Goal: Task Accomplishment & Management: Manage account settings

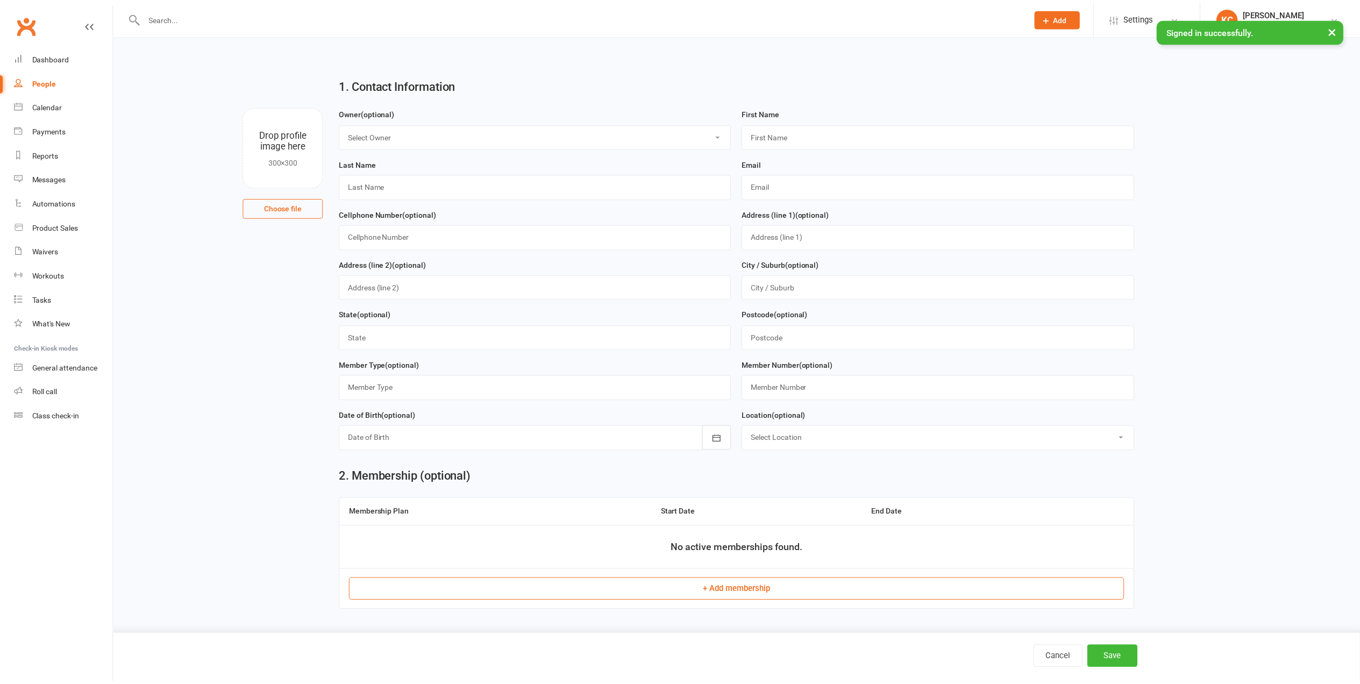
scroll to position [468, 0]
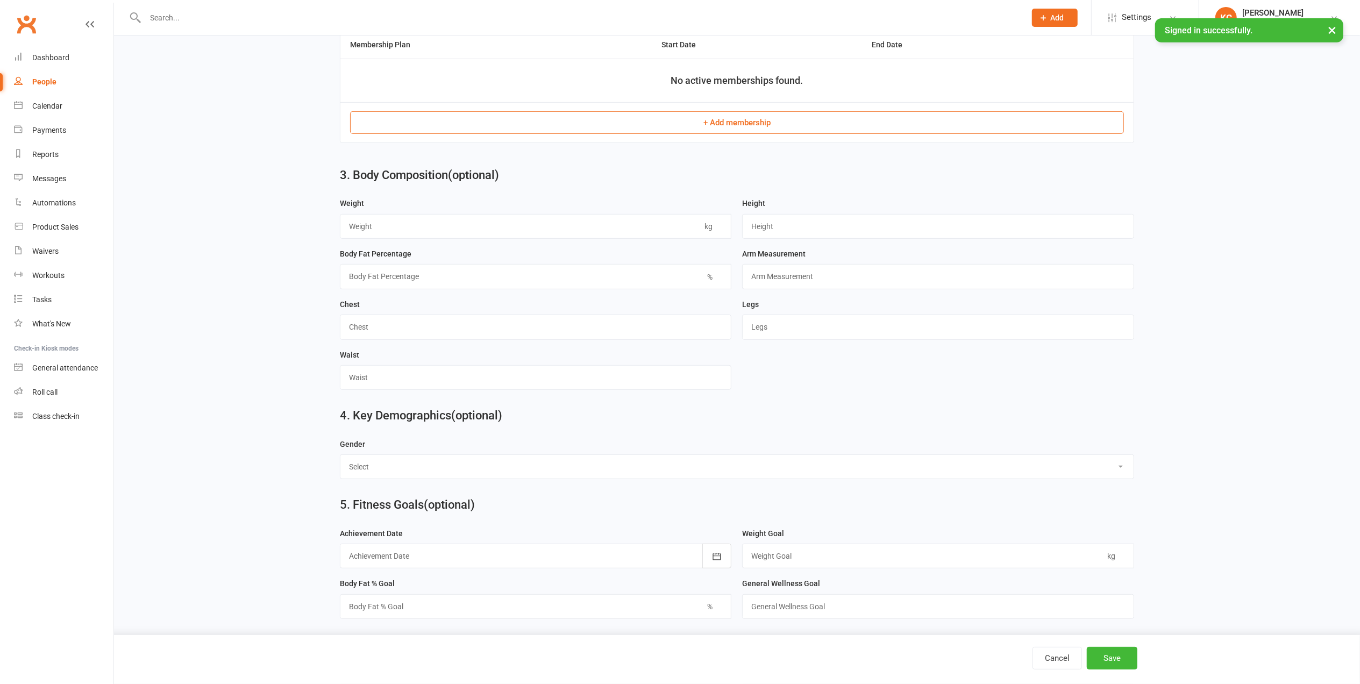
click at [164, 9] on div at bounding box center [573, 17] width 889 height 35
drag, startPoint x: 164, startPoint y: 9, endPoint x: 156, endPoint y: 18, distance: 12.6
click at [153, 18] on input "text" at bounding box center [580, 17] width 876 height 15
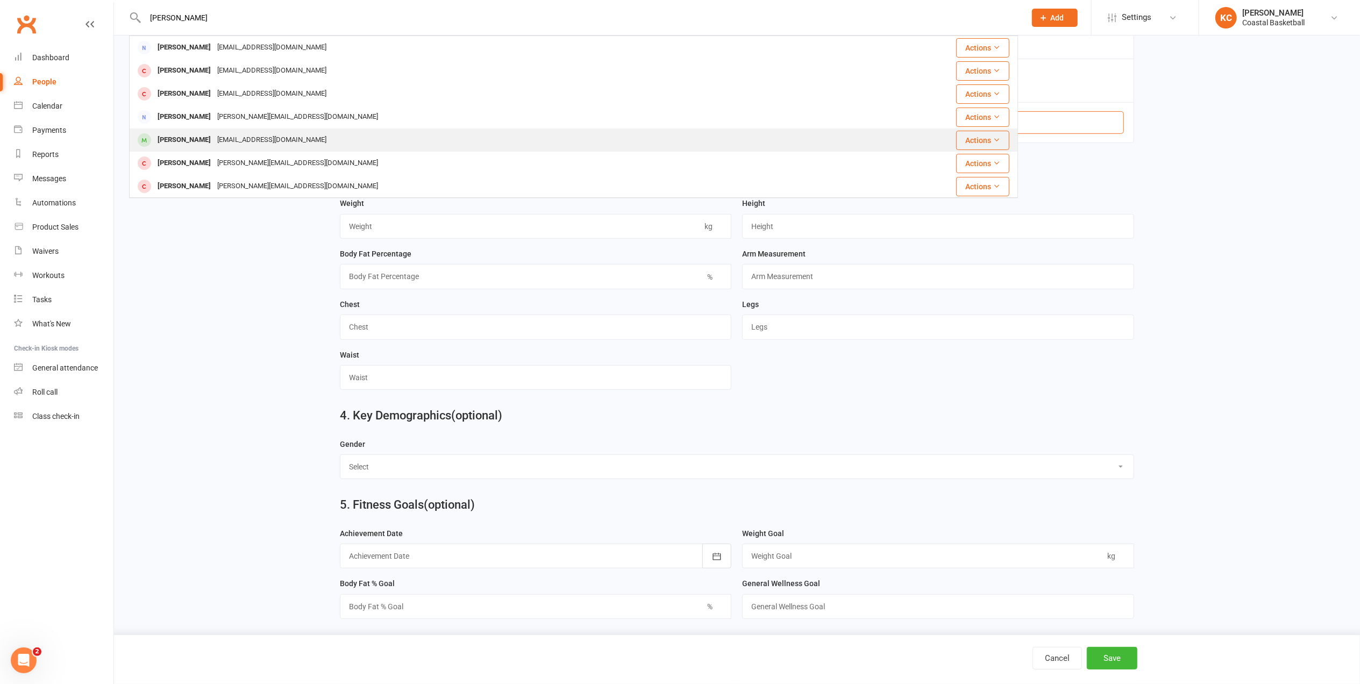
type input "[PERSON_NAME]"
click at [214, 132] on div "[EMAIL_ADDRESS][DOMAIN_NAME]" at bounding box center [272, 140] width 116 height 16
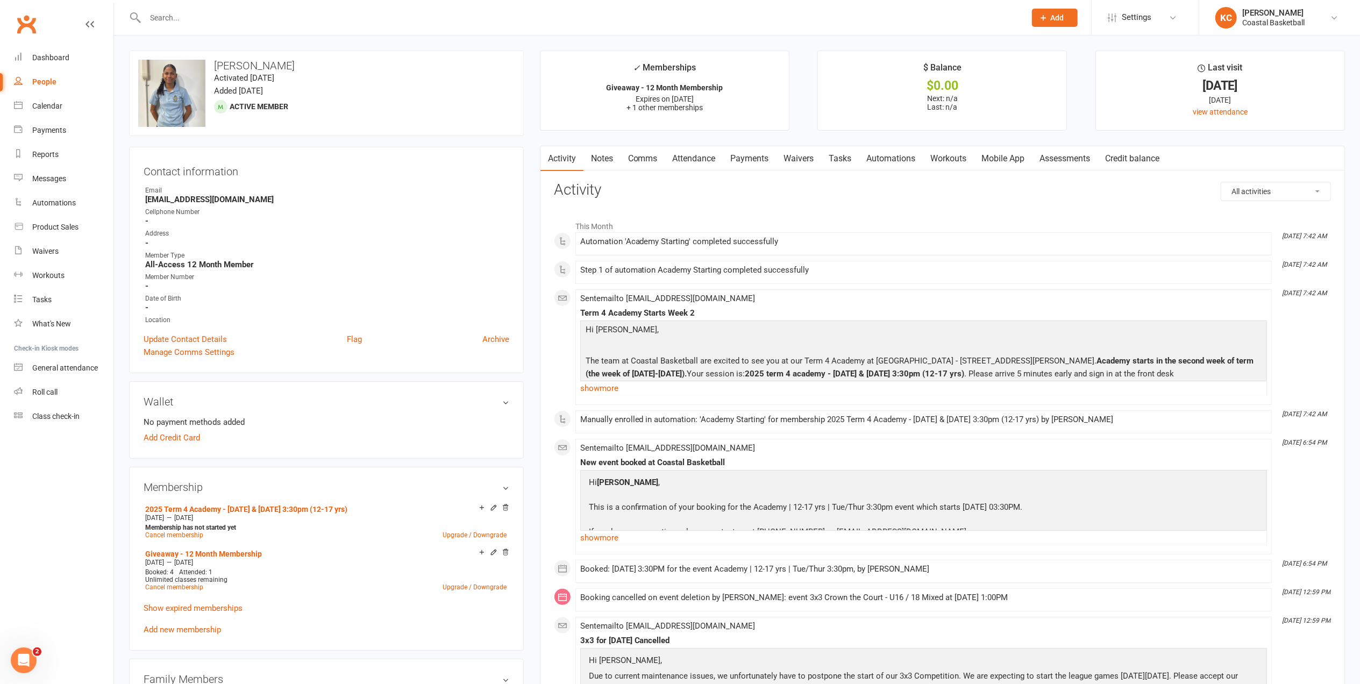
click at [151, 304] on div "Date of Birth" at bounding box center [327, 299] width 364 height 10
click at [567, 159] on link "Activity" at bounding box center [561, 158] width 43 height 25
click at [799, 164] on link "Waivers" at bounding box center [798, 158] width 45 height 25
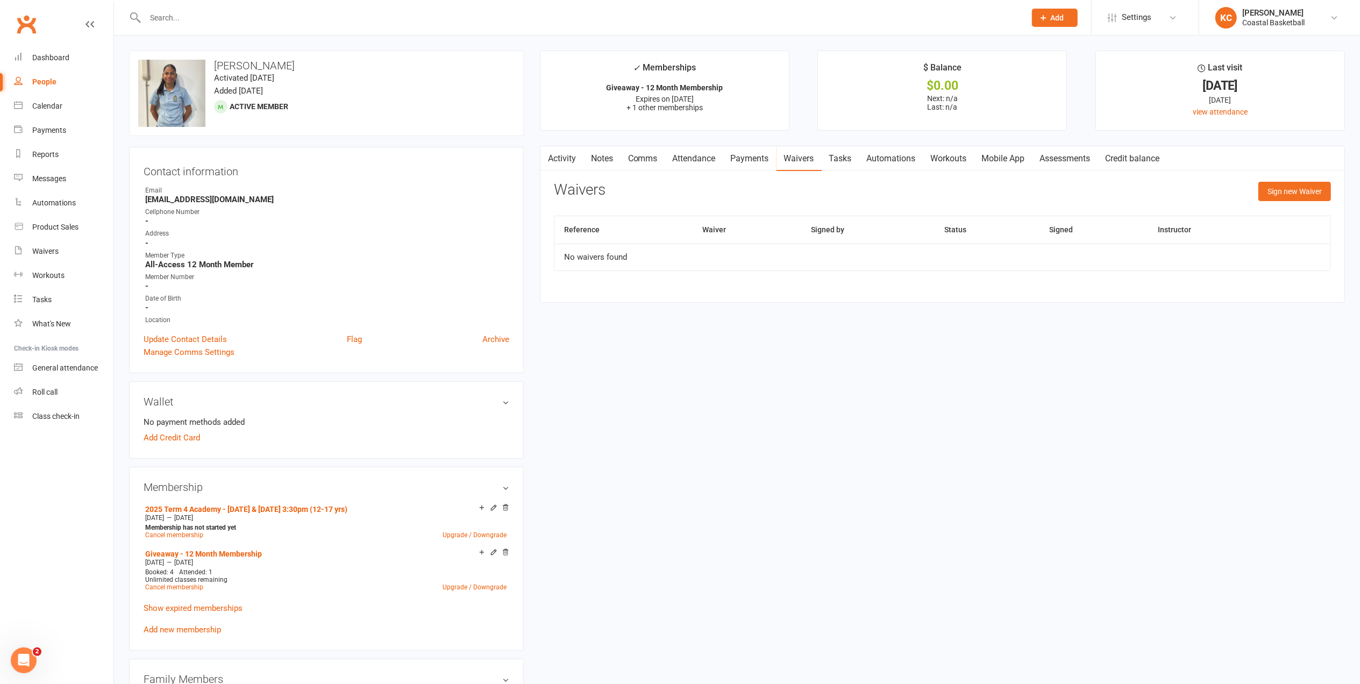
click at [188, 16] on input "text" at bounding box center [580, 17] width 876 height 15
click at [595, 162] on link "Notes" at bounding box center [601, 158] width 37 height 25
click at [558, 158] on link "Activity" at bounding box center [561, 158] width 43 height 25
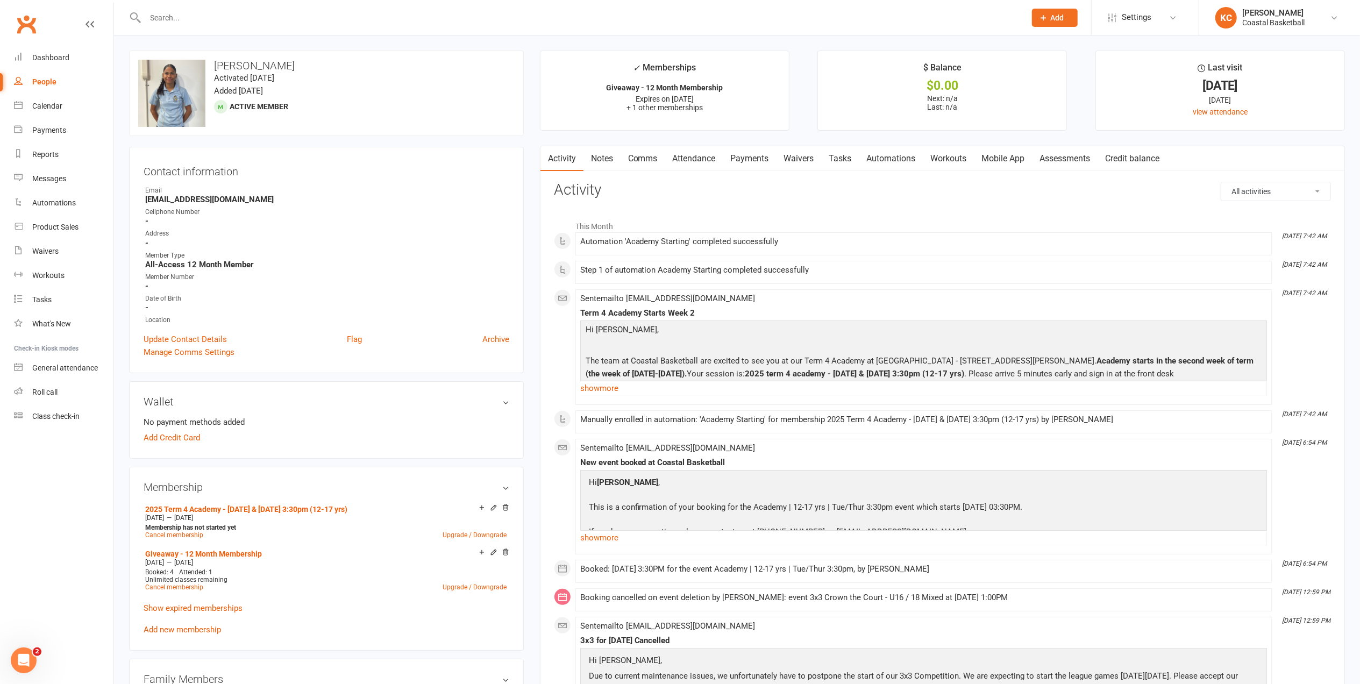
click at [154, 16] on input "text" at bounding box center [580, 17] width 876 height 15
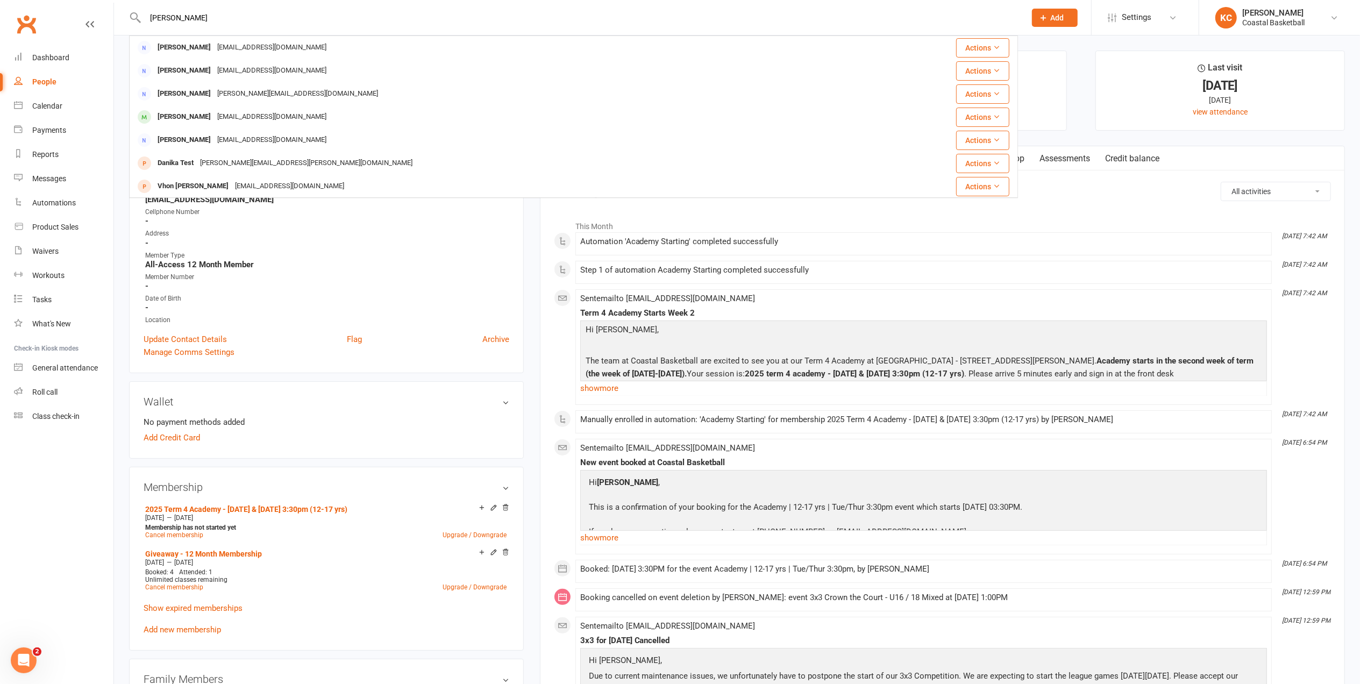
type input "[PERSON_NAME]"
drag, startPoint x: 218, startPoint y: 9, endPoint x: 146, endPoint y: 32, distance: 75.3
click at [140, 13] on div "[PERSON_NAME] [EMAIL_ADDRESS][DOMAIN_NAME] Actions [PERSON_NAME] [EMAIL_ADDRESS…" at bounding box center [573, 17] width 889 height 35
drag, startPoint x: 173, startPoint y: 19, endPoint x: 116, endPoint y: 19, distance: 56.5
click at [116, 19] on react-component "[PERSON_NAME] [EMAIL_ADDRESS][DOMAIN_NAME] Actions [PERSON_NAME] [EMAIL_ADDRESS…" at bounding box center [509, 17] width 1018 height 35
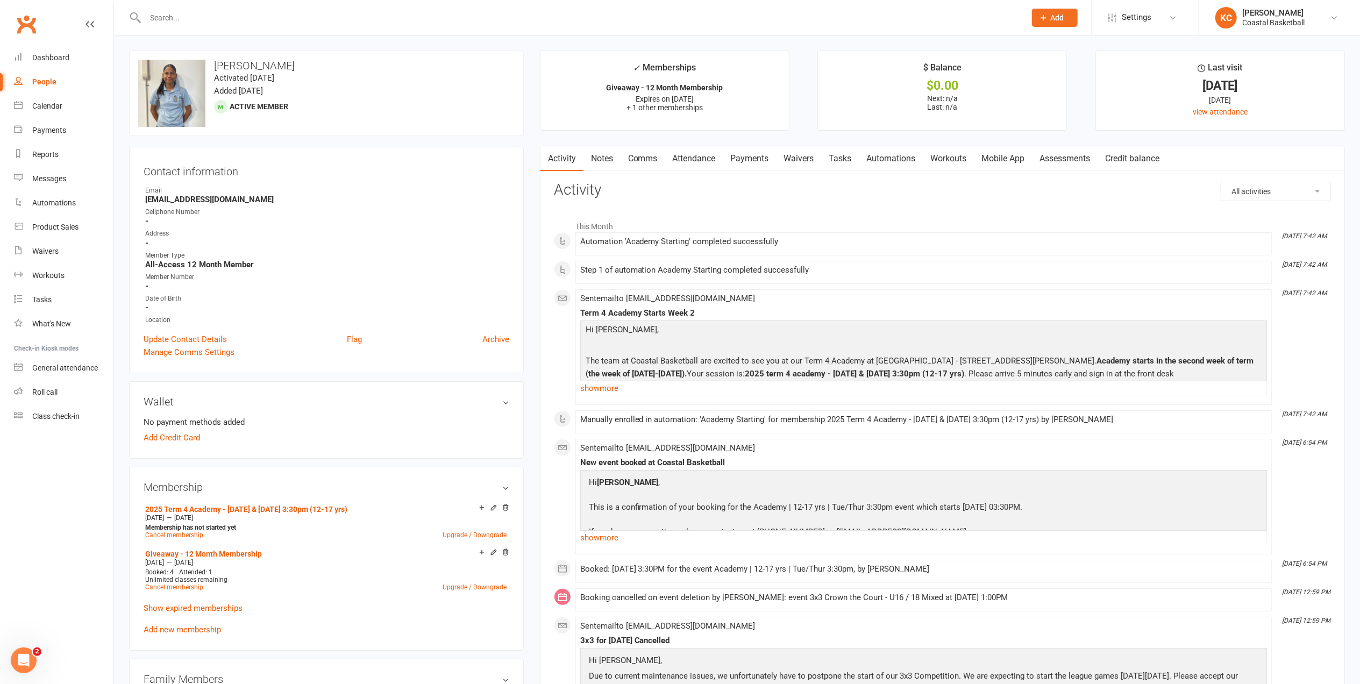
click at [180, 22] on input "text" at bounding box center [580, 17] width 876 height 15
click at [205, 341] on link "Update Contact Details" at bounding box center [185, 339] width 83 height 13
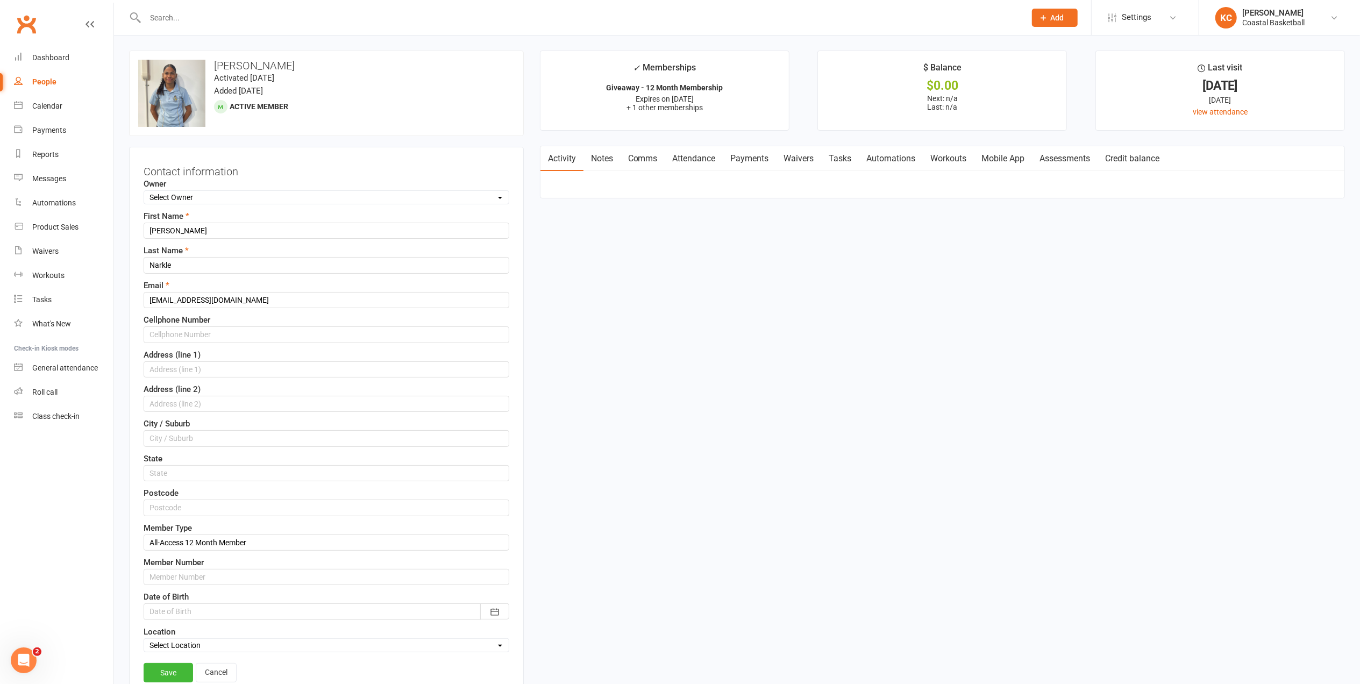
scroll to position [51, 0]
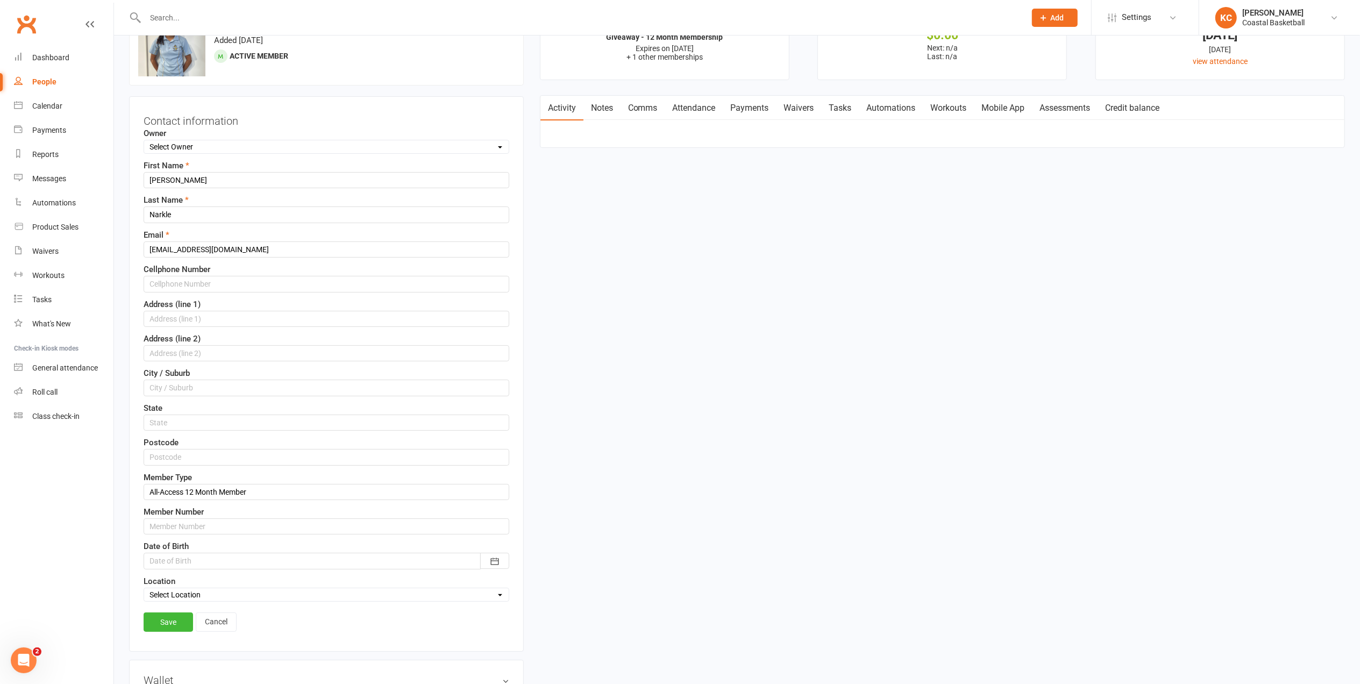
click at [185, 567] on div at bounding box center [327, 561] width 366 height 16
click at [159, 456] on icon "button" at bounding box center [161, 452] width 8 height 9
click at [176, 519] on button "2011" at bounding box center [164, 516] width 35 height 20
click at [179, 477] on span "January" at bounding box center [171, 473] width 28 height 10
click at [282, 562] on button "20" at bounding box center [281, 555] width 23 height 19
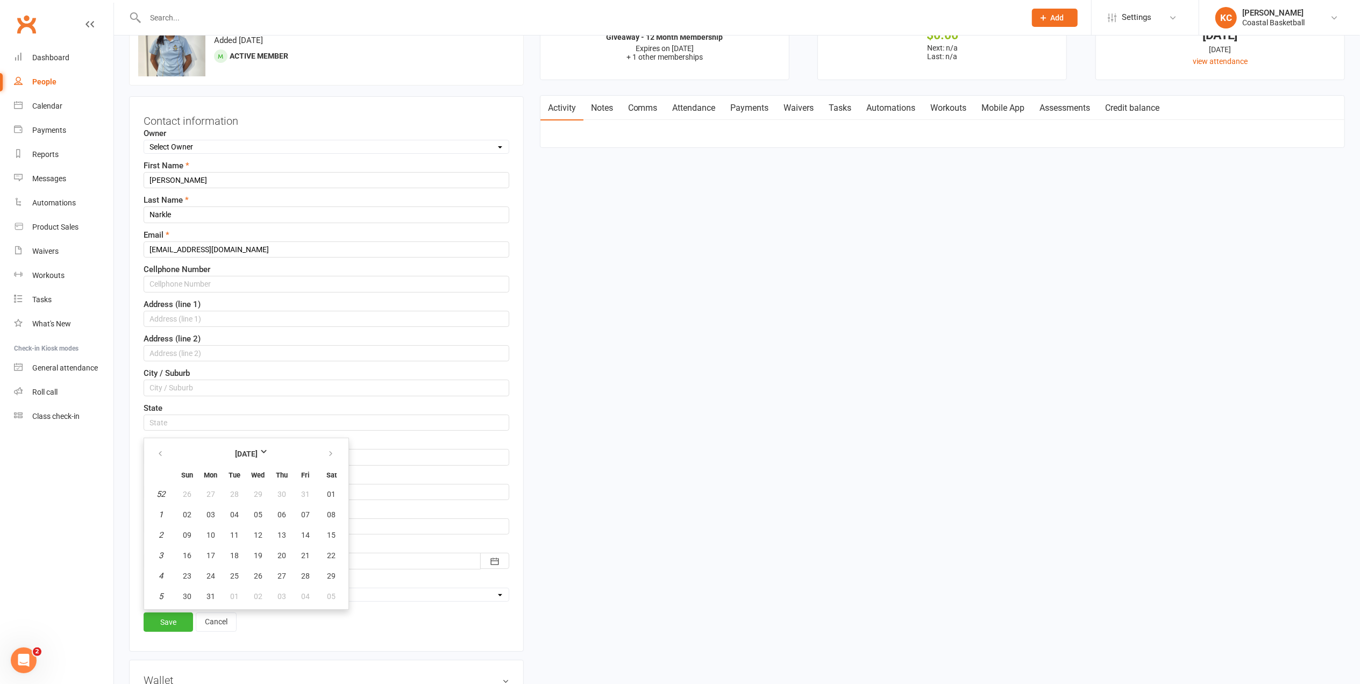
type input "[DATE]"
click at [173, 628] on link "Save" at bounding box center [168, 621] width 49 height 19
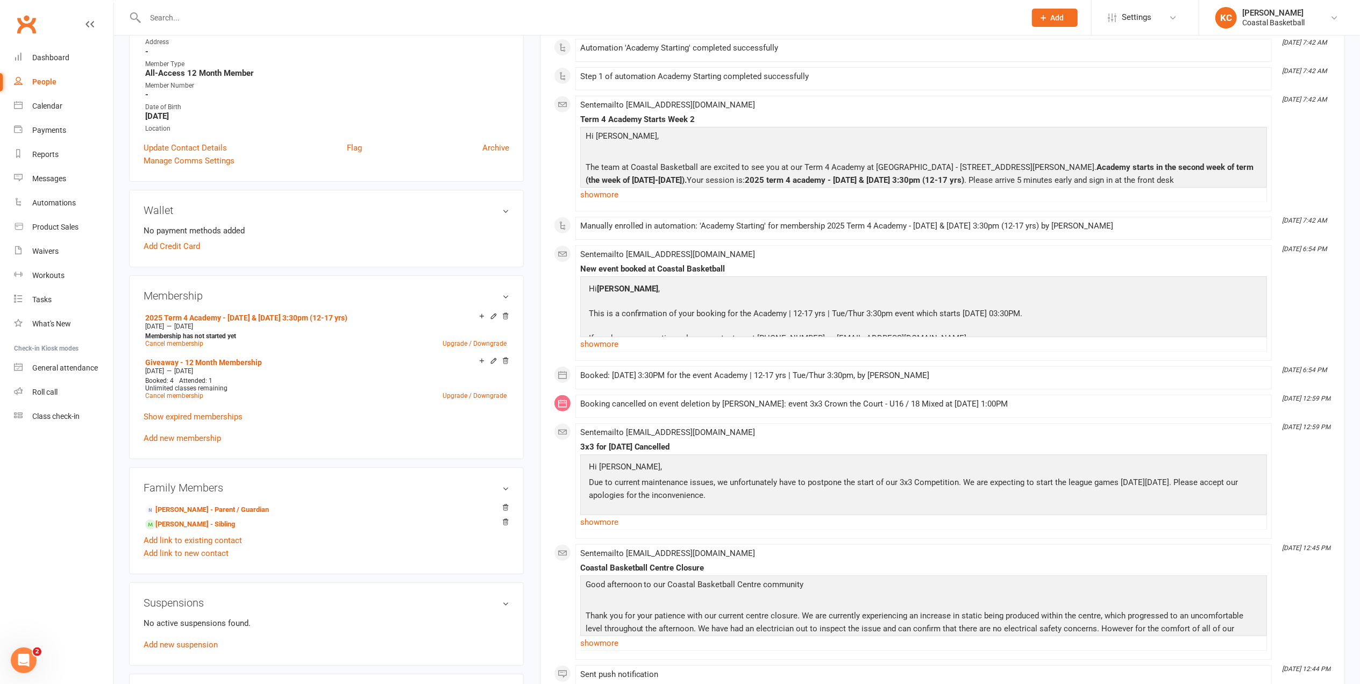
scroll to position [215, 0]
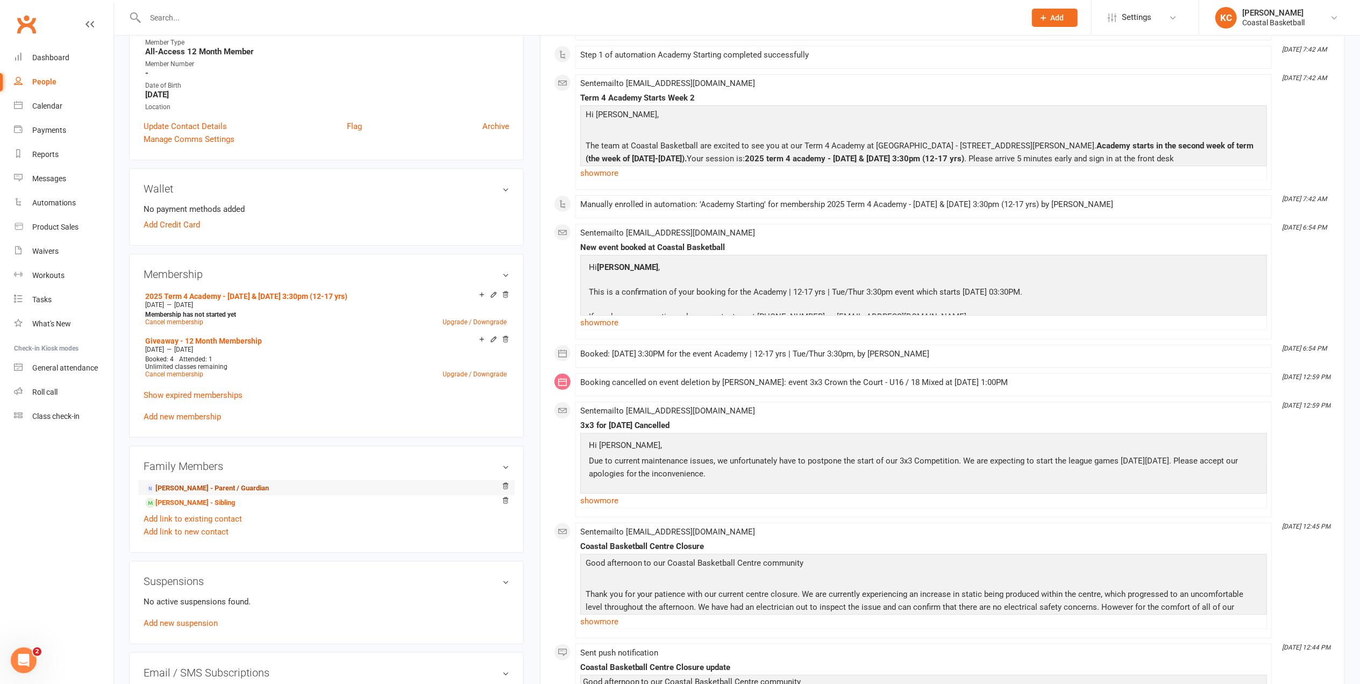
click at [218, 494] on link "[PERSON_NAME] - Parent / Guardian" at bounding box center [207, 488] width 124 height 11
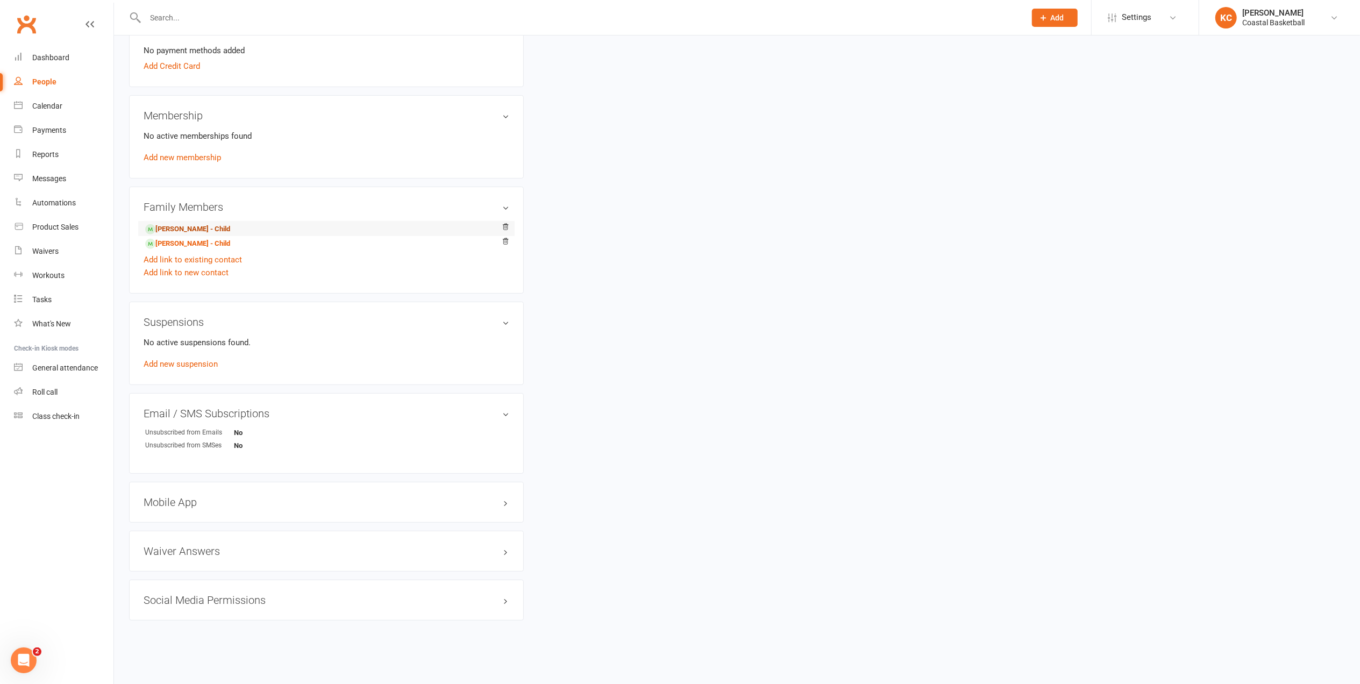
scroll to position [334, 0]
